Goal: Check status: Check status

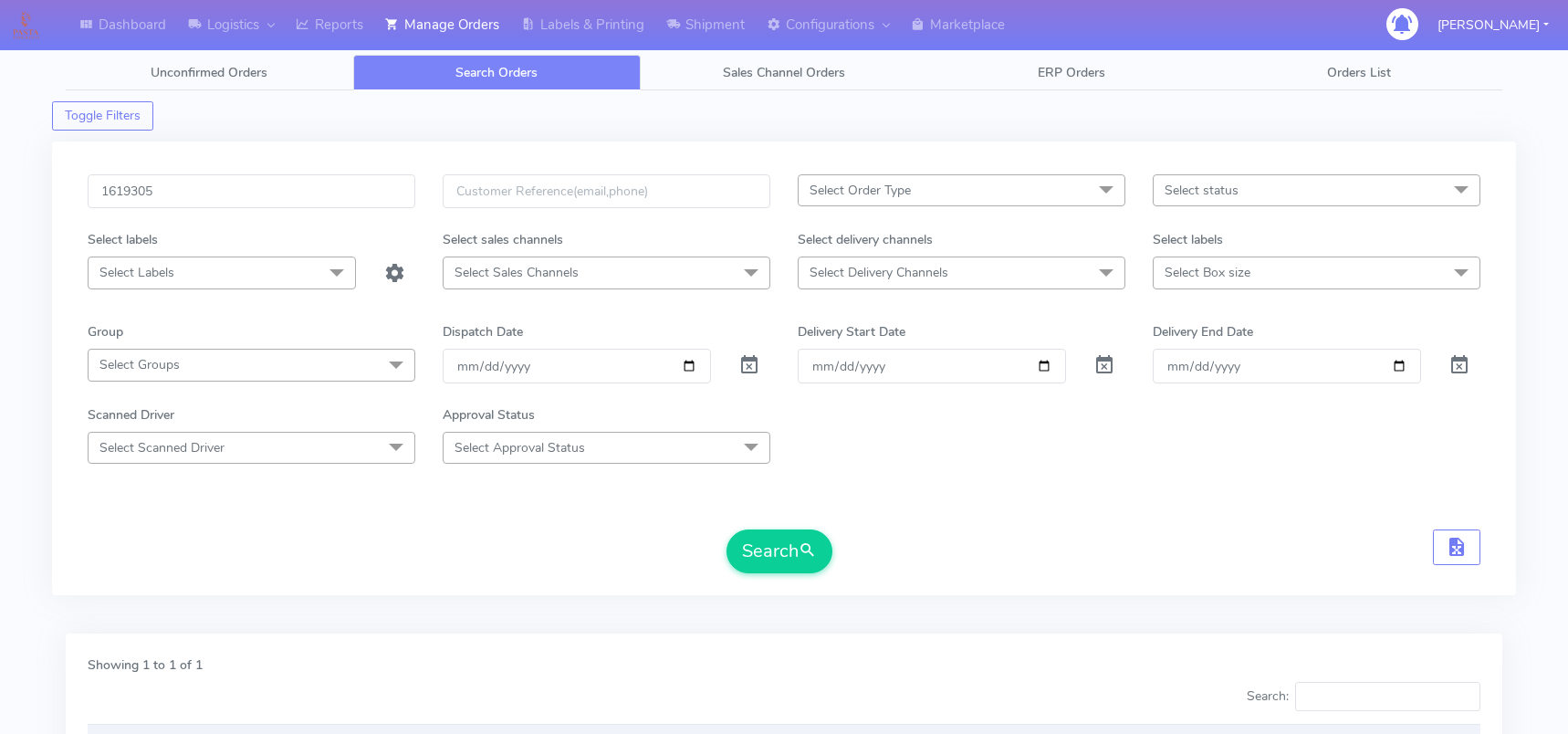
scroll to position [3, 0]
click at [181, 208] on div "1619305" at bounding box center [251, 199] width 355 height 56
click at [180, 197] on input "1619305" at bounding box center [251, 188] width 327 height 34
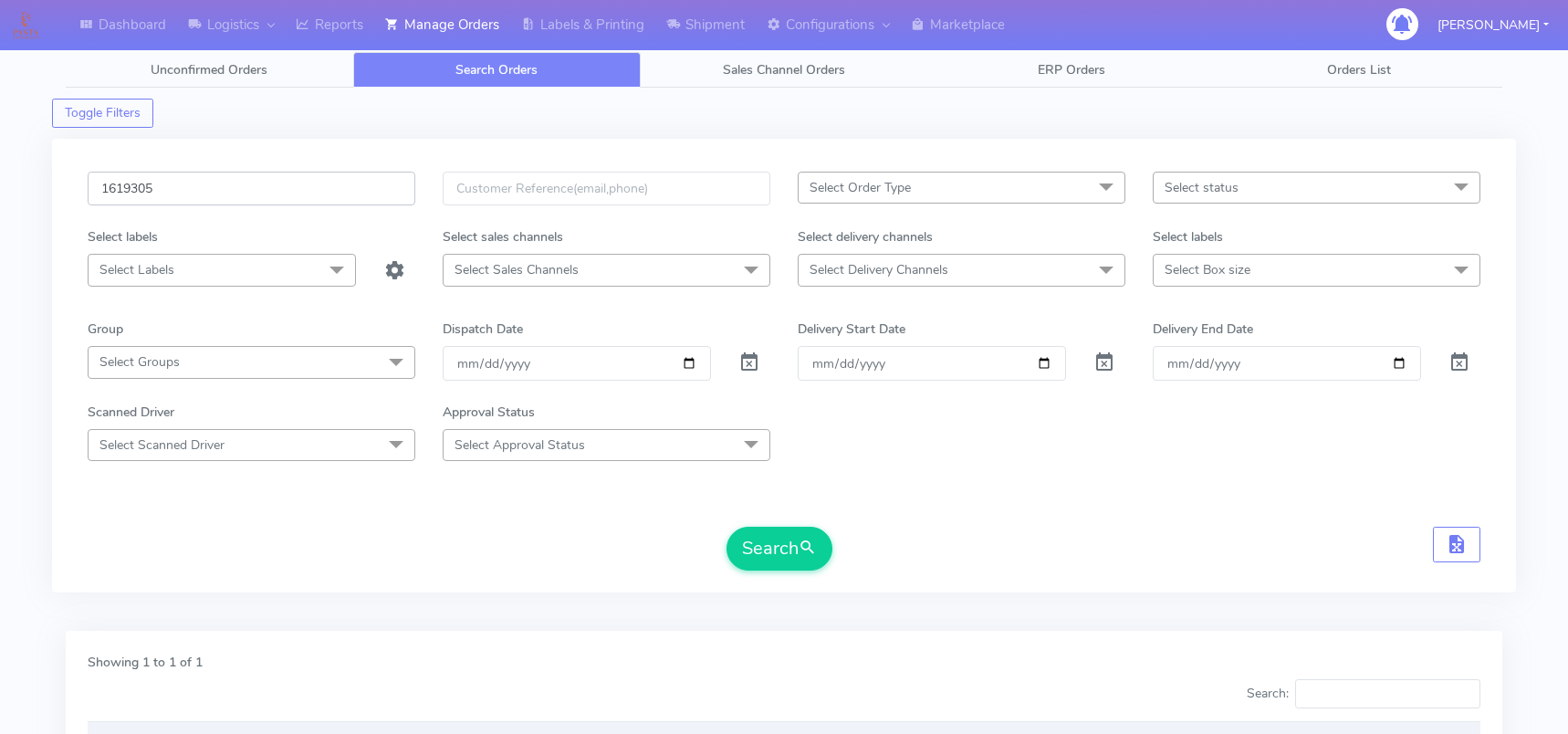
paste input "#1620028"
drag, startPoint x: 112, startPoint y: 190, endPoint x: 63, endPoint y: 189, distance: 49.0
click at [71, 191] on div "#1620028 Select Order Type Select All MEALS ATAVI One Off Pasta Club Gift Kit E…" at bounding box center [784, 366] width 1465 height 453
type input "1620028"
click at [772, 550] on button "Search" at bounding box center [780, 548] width 106 height 44
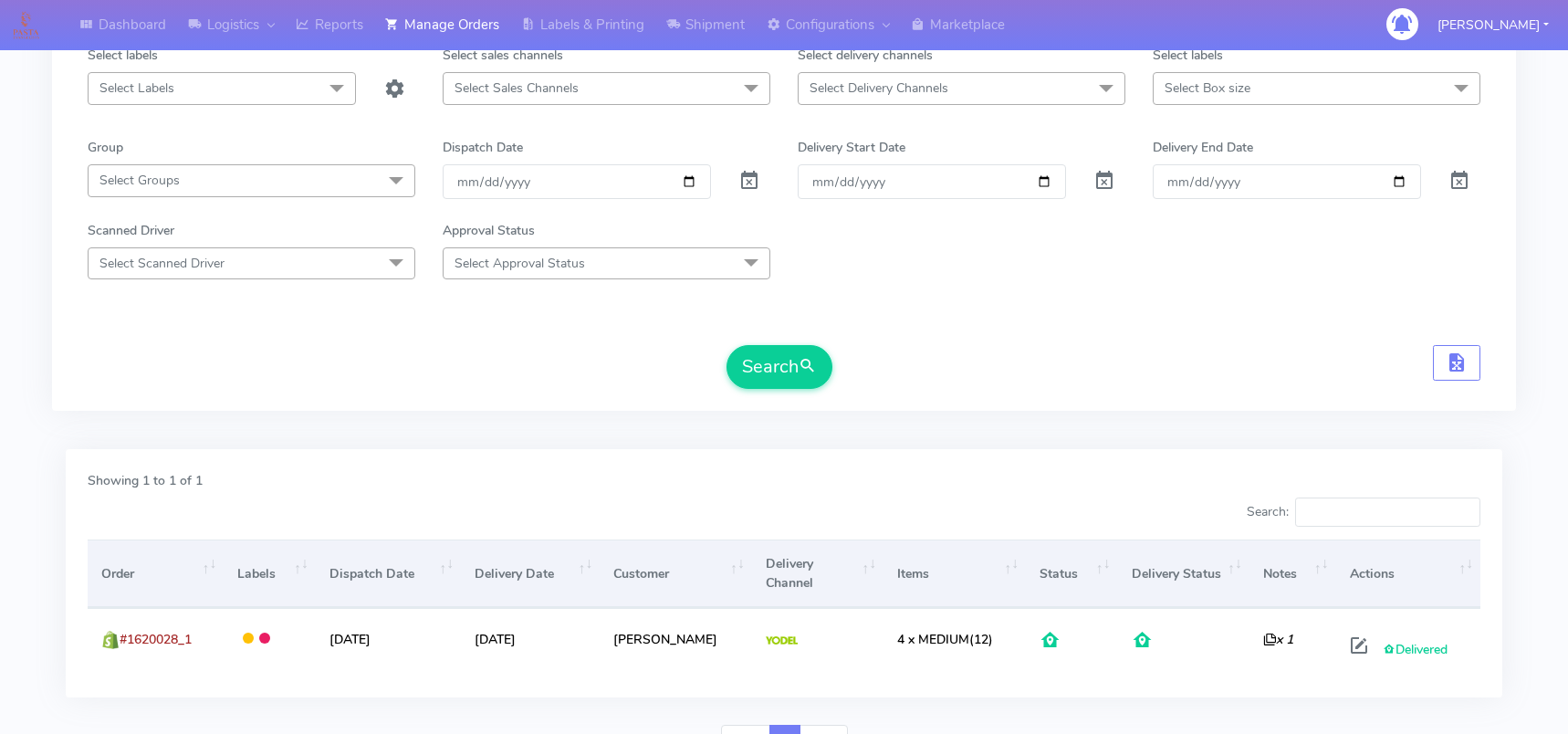
scroll to position [277, 0]
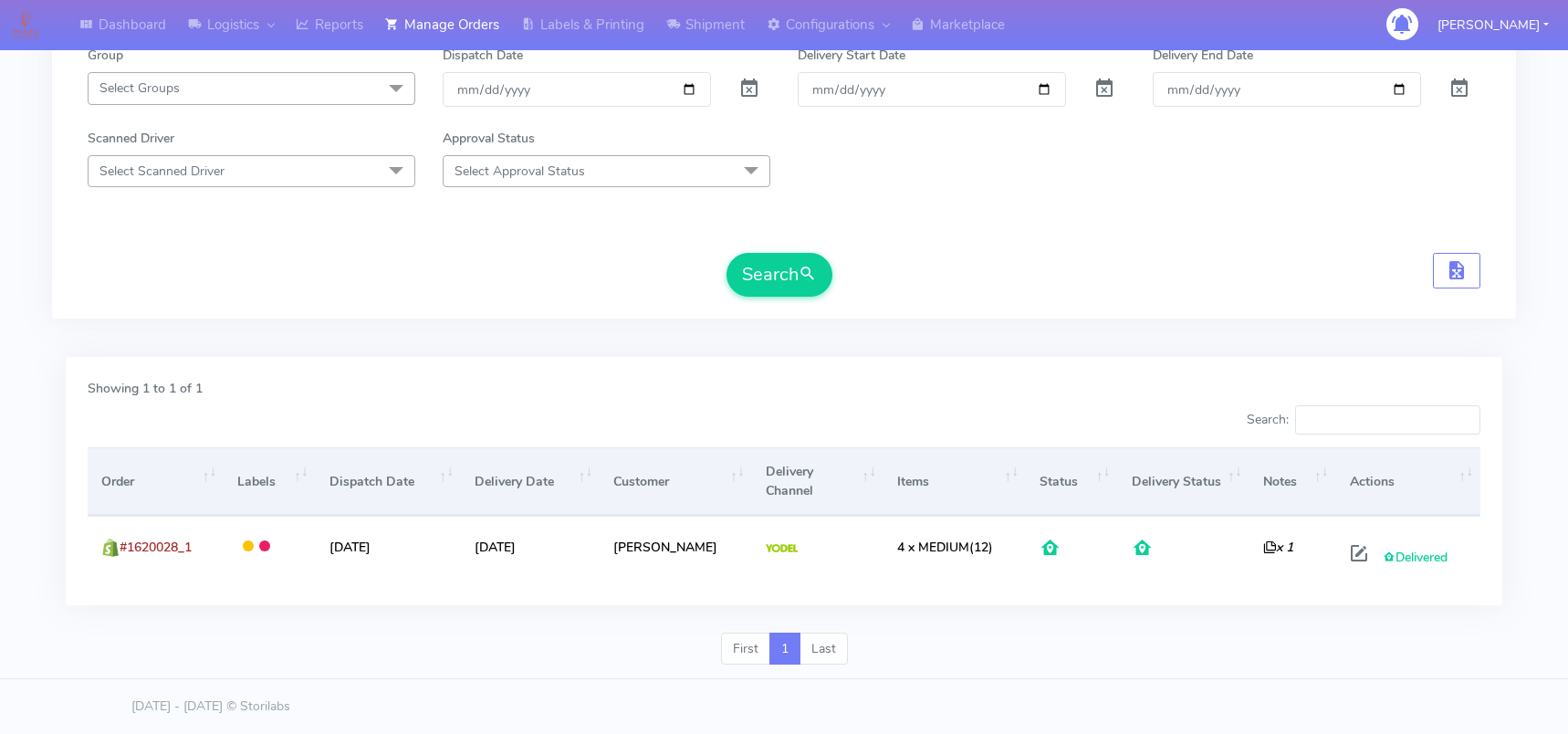
drag, startPoint x: 0, startPoint y: 431, endPoint x: 445, endPoint y: 647, distance: 494.7
click at [0, 431] on div "Dashboard Logistics London Logistics Reports Manage Orders Labels & Printing Sh…" at bounding box center [784, 217] width 1568 height 922
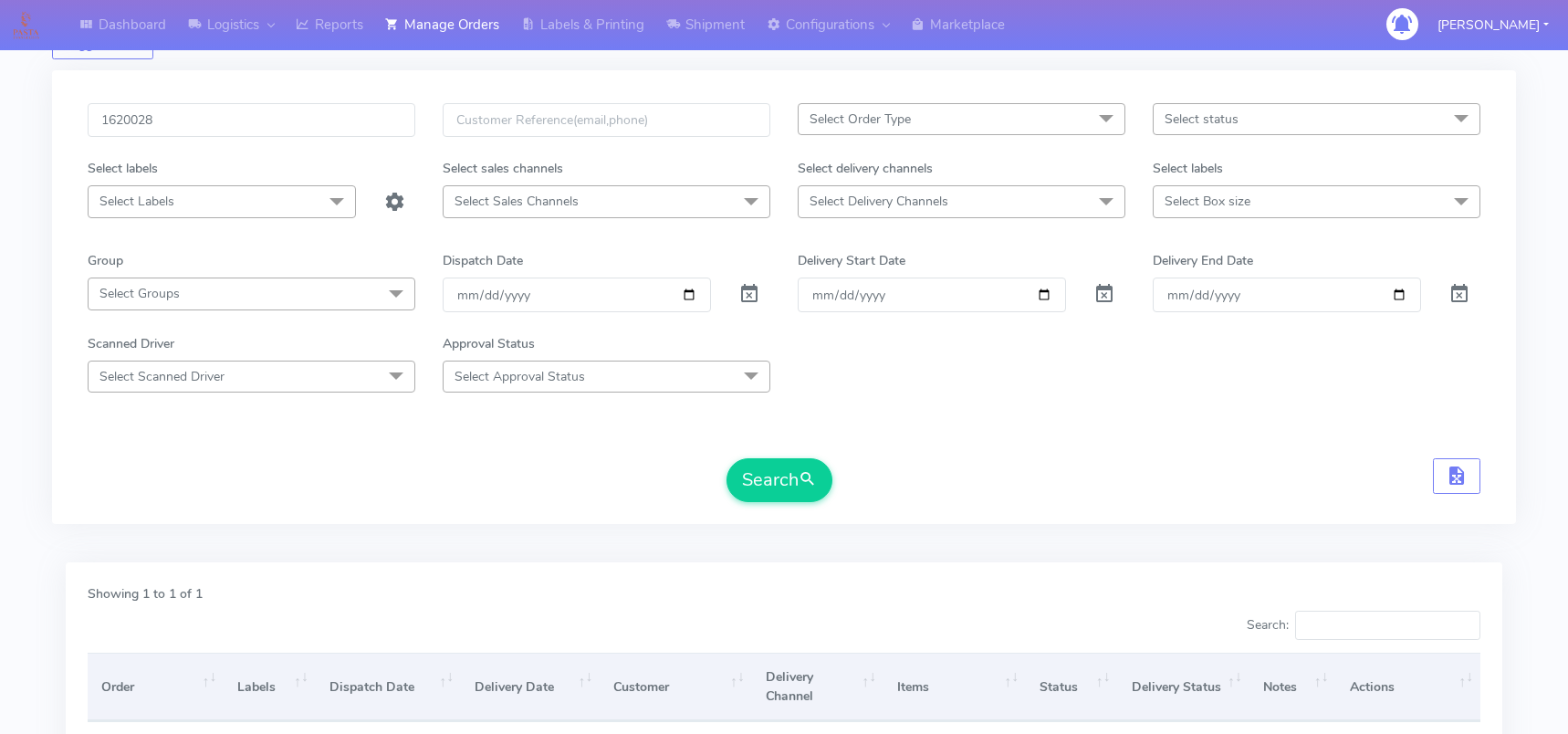
scroll to position [0, 0]
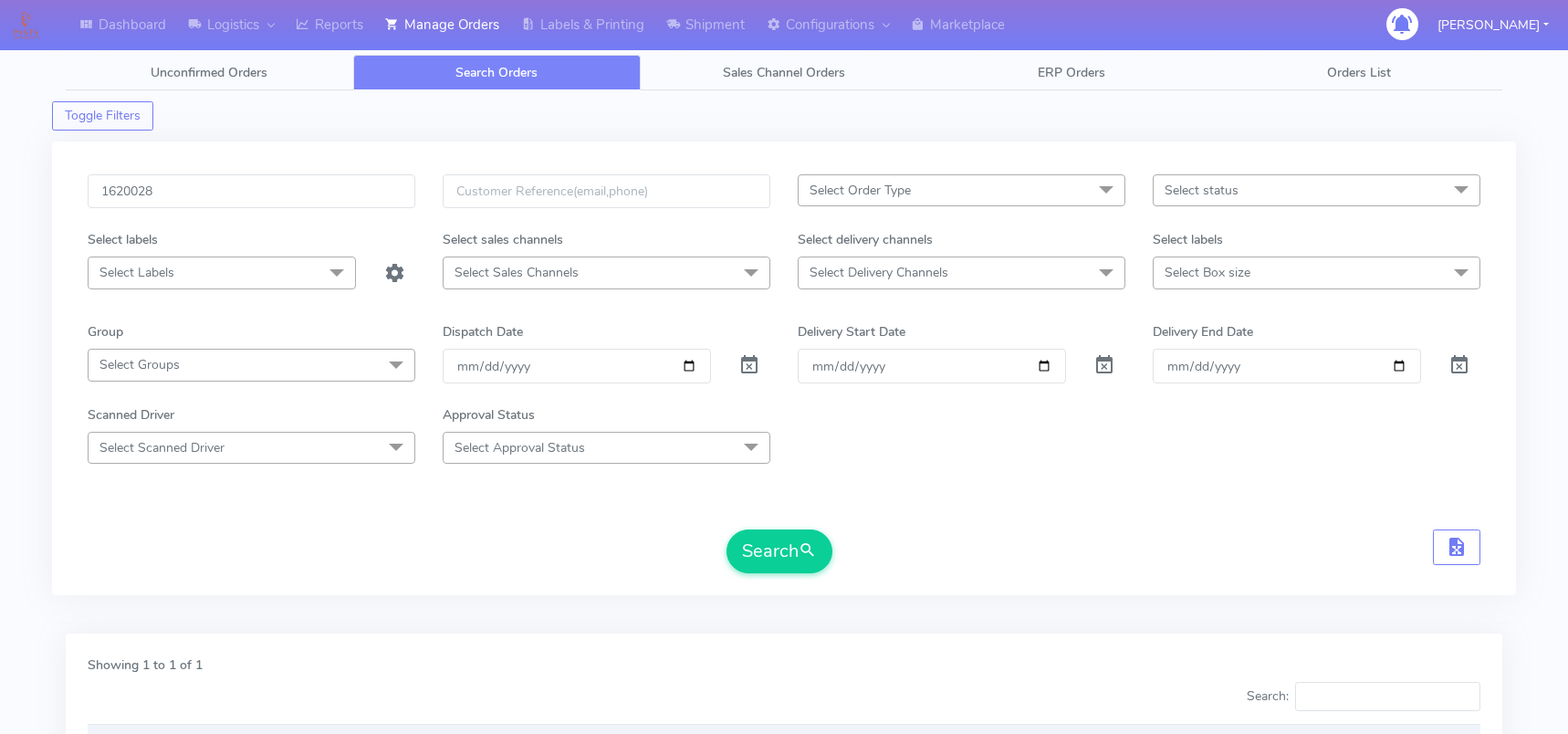
drag, startPoint x: 0, startPoint y: 551, endPoint x: 10, endPoint y: 550, distance: 10.0
click at [0, 551] on div "Dashboard Logistics London Logistics Reports Manage Orders Labels & Printing Sh…" at bounding box center [784, 494] width 1568 height 922
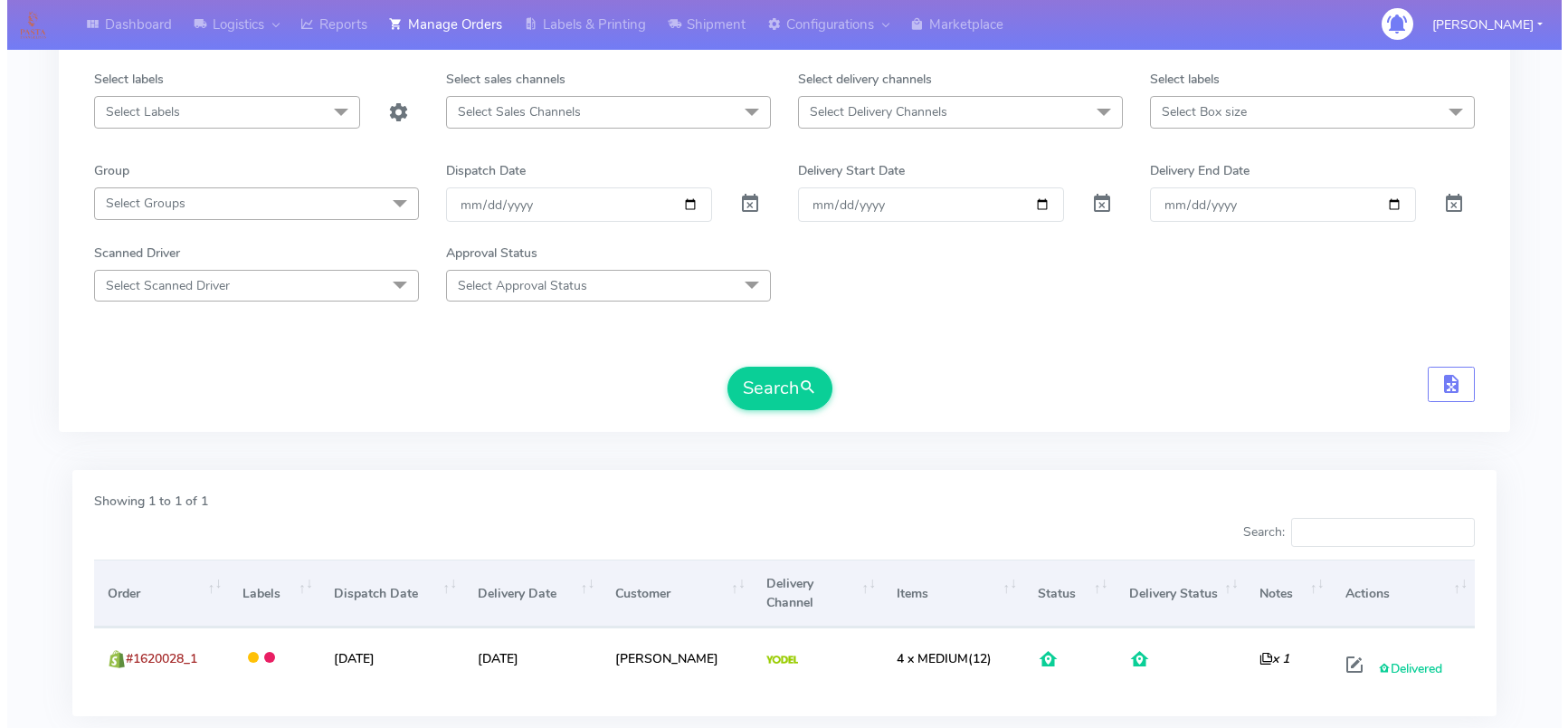
scroll to position [181, 0]
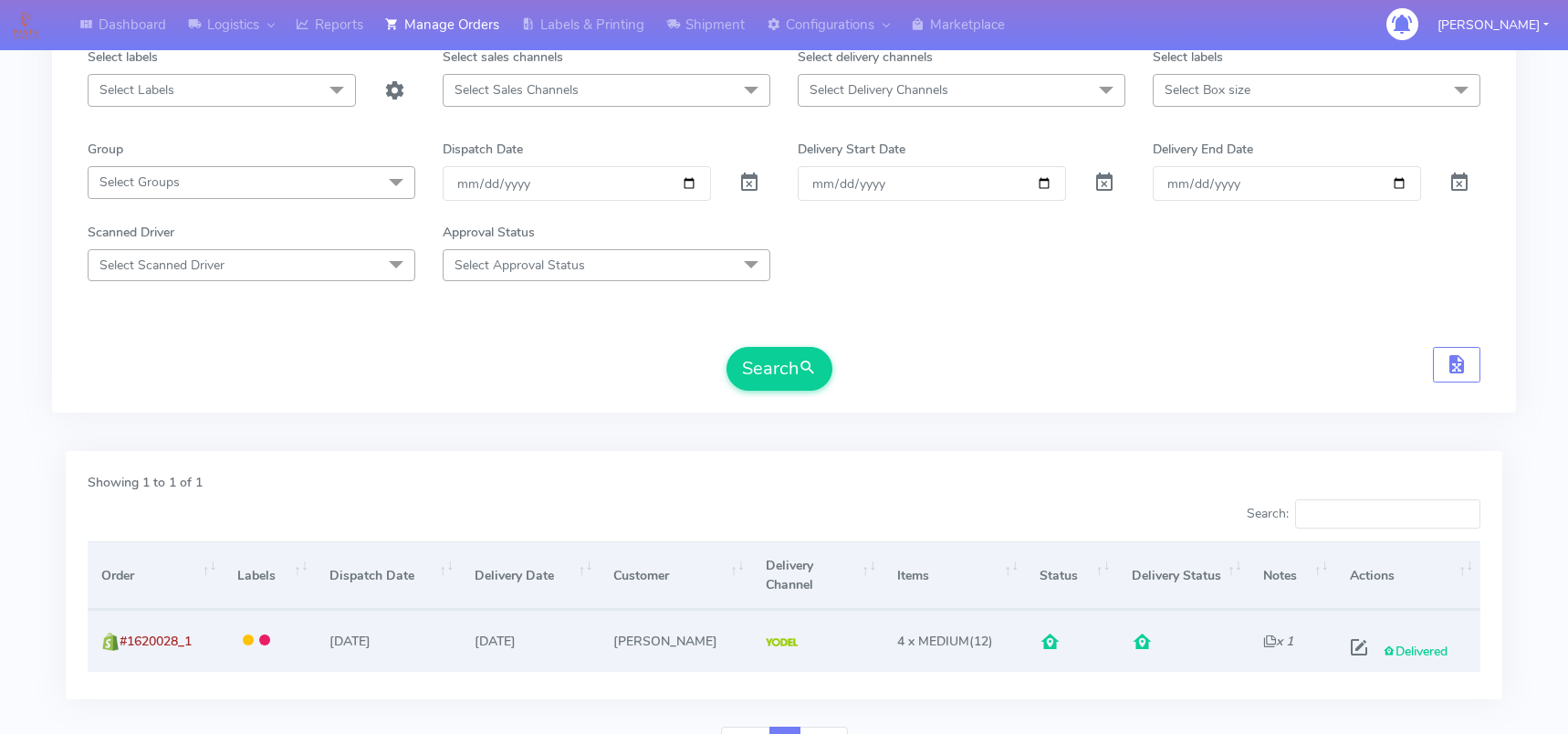
click at [1405, 650] on span "Delivered" at bounding box center [1415, 651] width 65 height 17
click at [1355, 650] on span at bounding box center [1360, 651] width 33 height 17
select select "5"
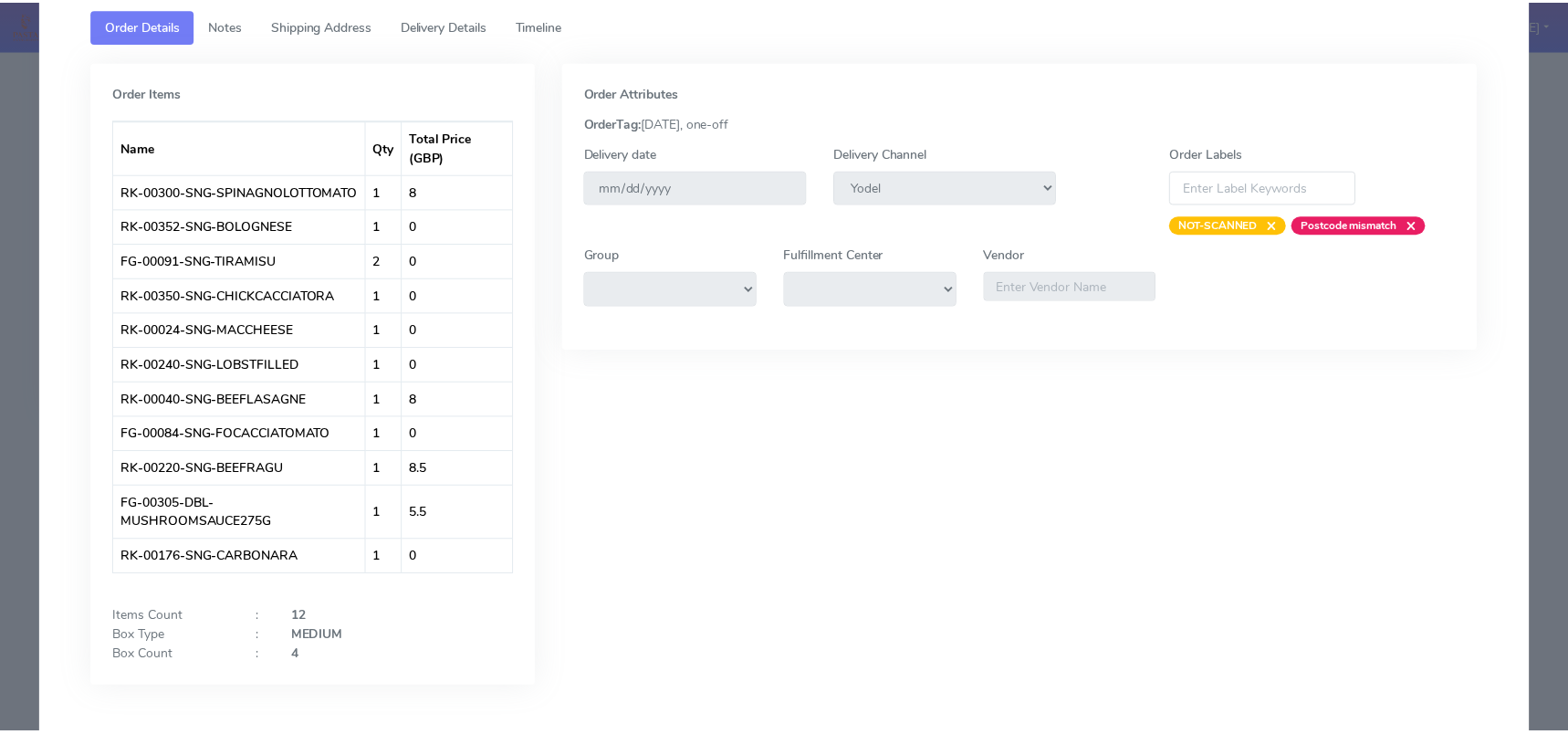
scroll to position [147, 0]
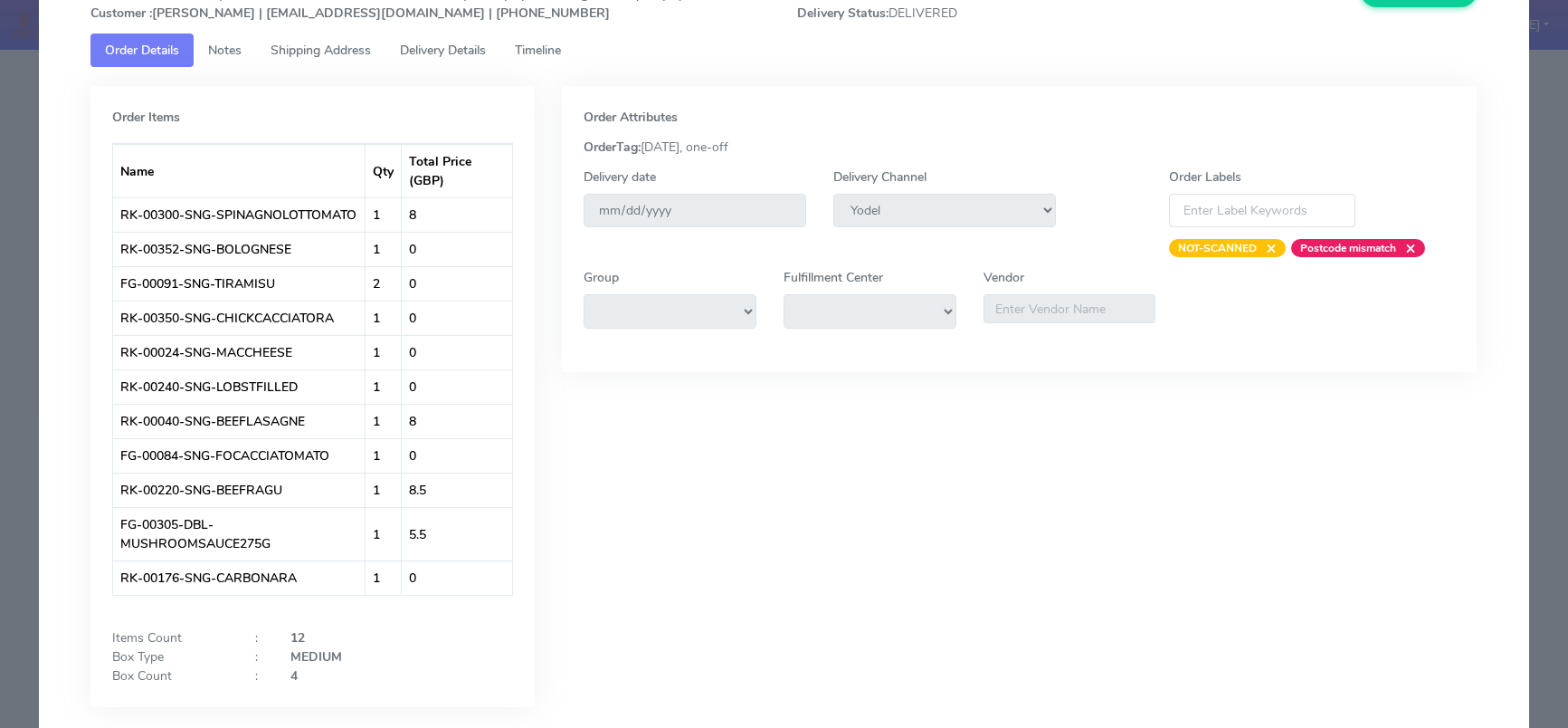
click at [0, 391] on modal-container "Order Details × Order : #1620028_1 | Channel Order ID : 12046238024063 | Shop :…" at bounding box center [784, 364] width 1568 height 728
